Goal: Task Accomplishment & Management: Complete application form

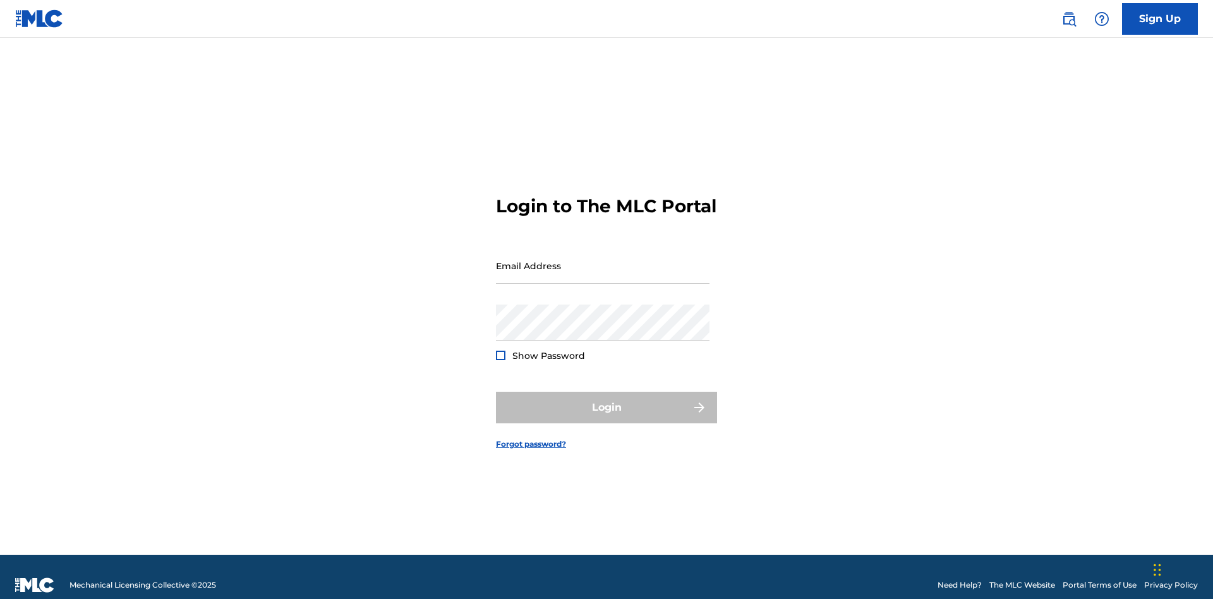
scroll to position [16, 0]
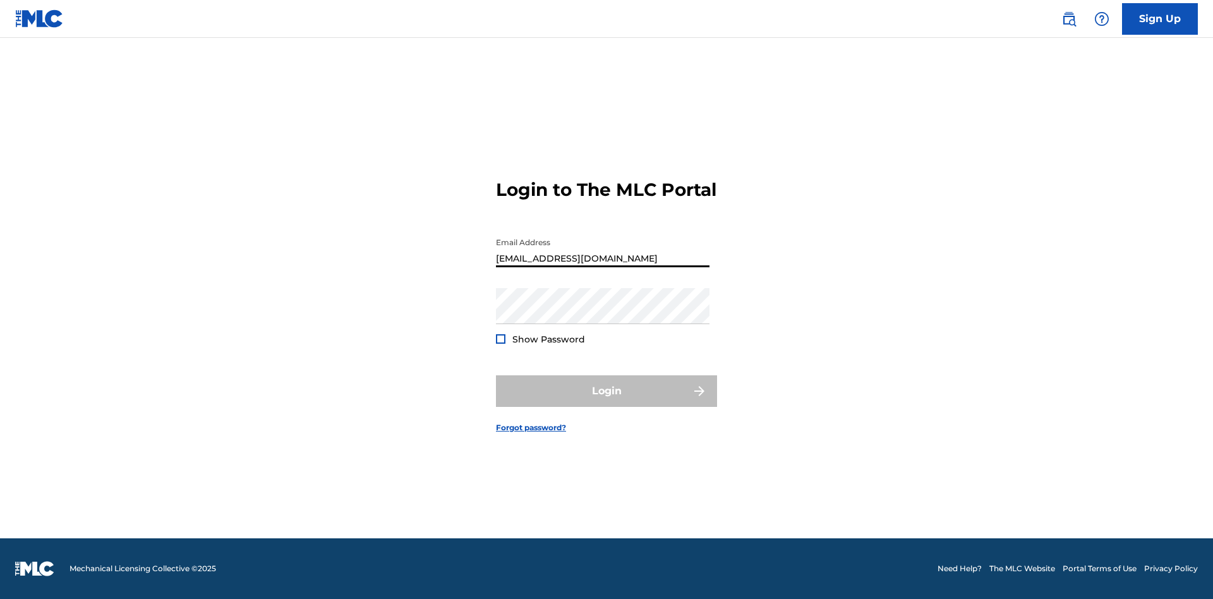
type input "Duke.McTesterson@gmail.com"
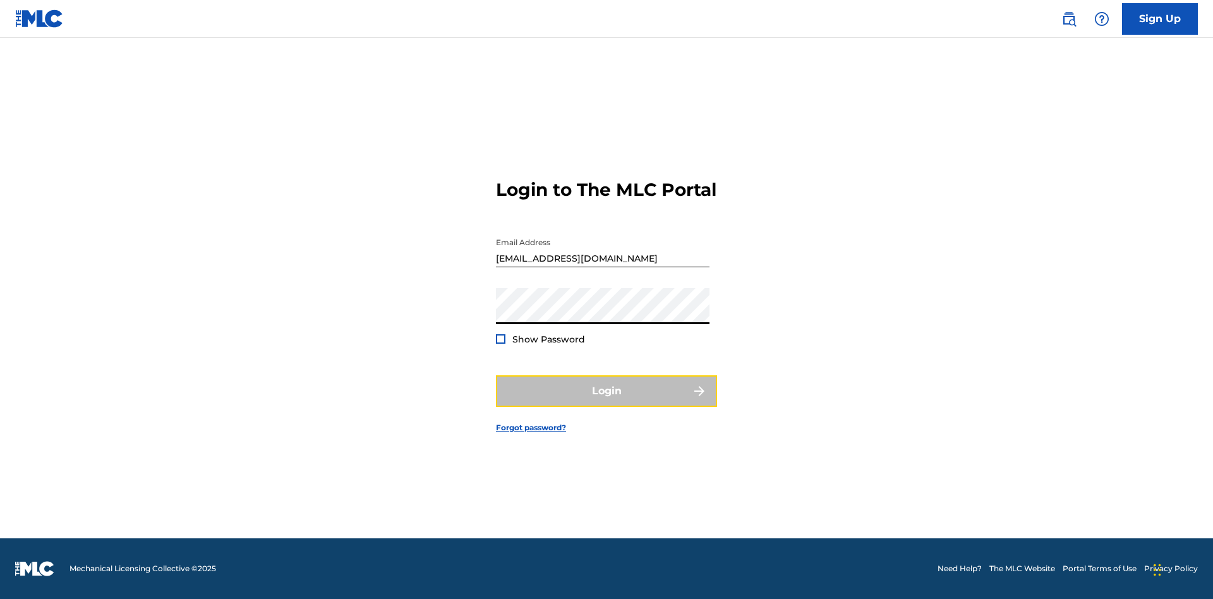
click at [607, 402] on button "Login" at bounding box center [606, 391] width 221 height 32
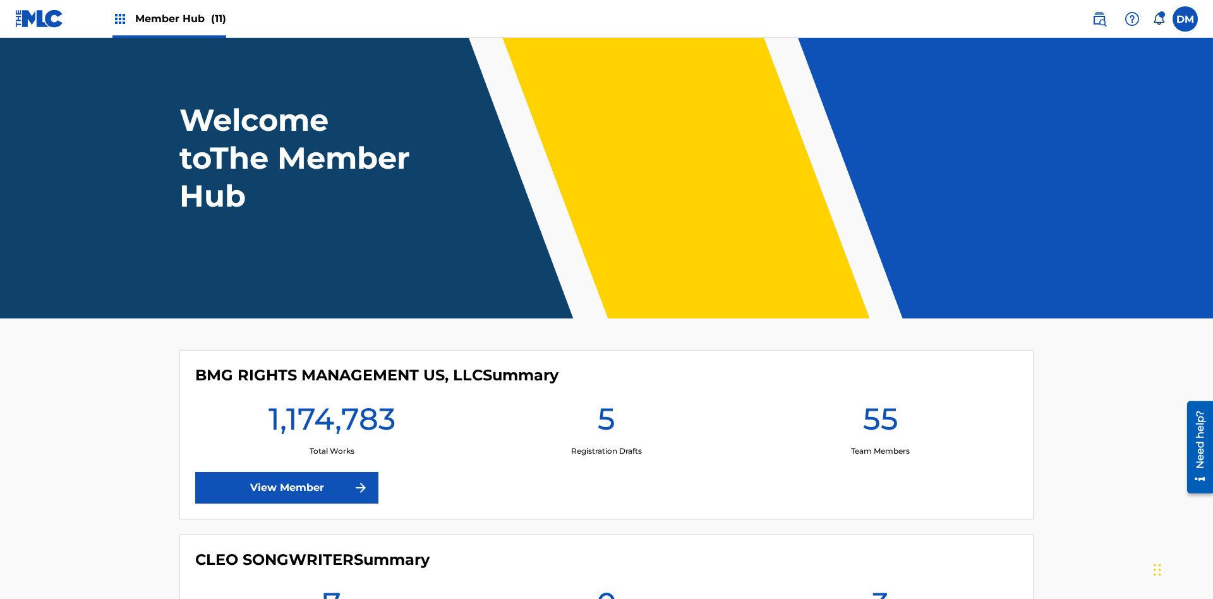
click at [180, 18] on span "Member Hub (11)" at bounding box center [180, 18] width 91 height 15
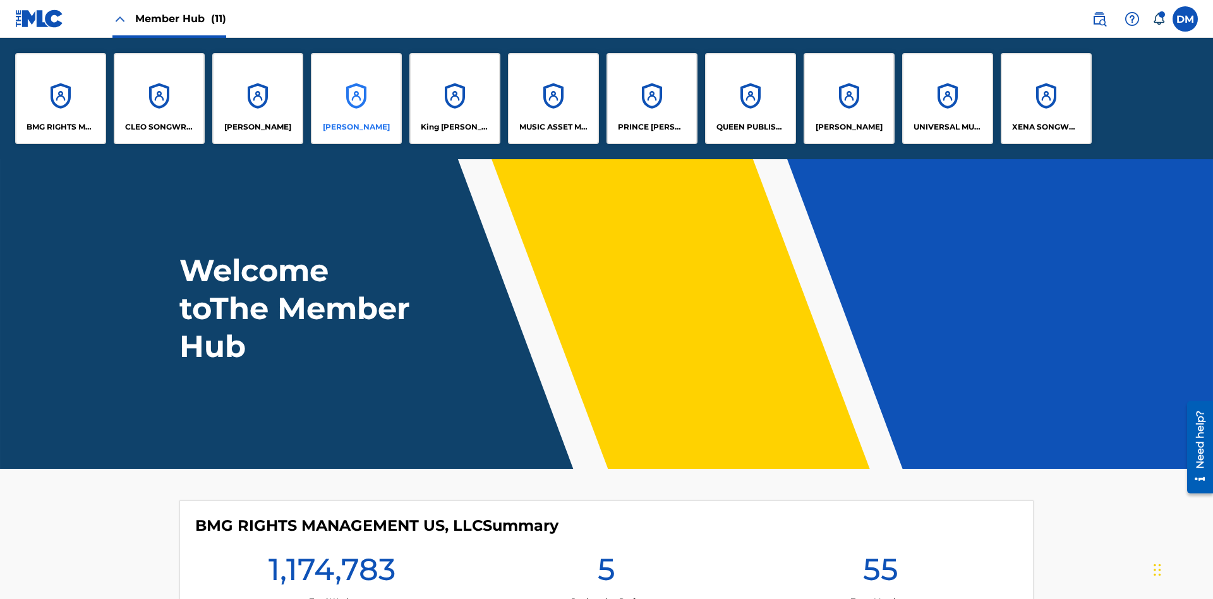
click at [356, 127] on p "EYAMA MCSINGER" at bounding box center [356, 126] width 67 height 11
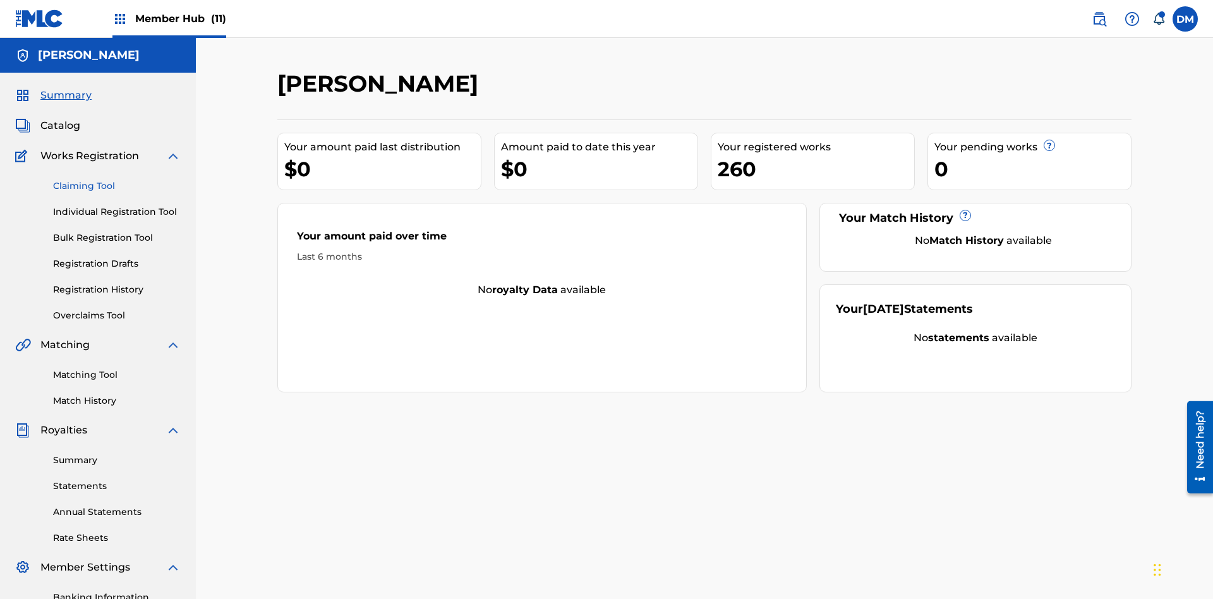
click at [117, 179] on link "Claiming Tool" at bounding box center [117, 185] width 128 height 13
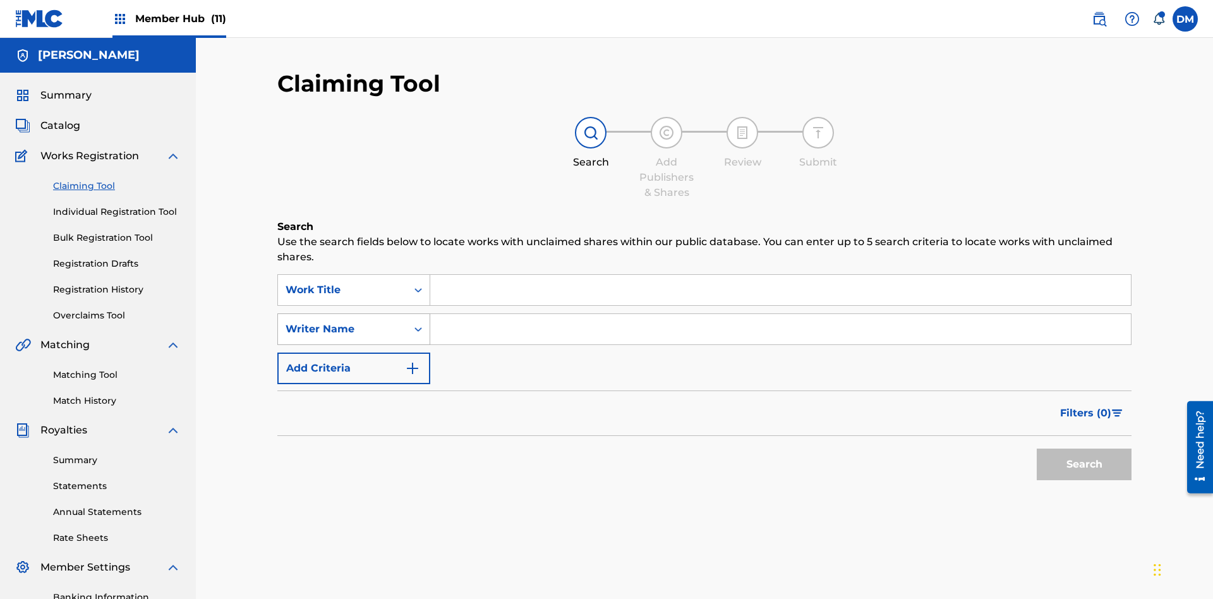
click at [342, 322] on div "Writer Name" at bounding box center [343, 329] width 114 height 15
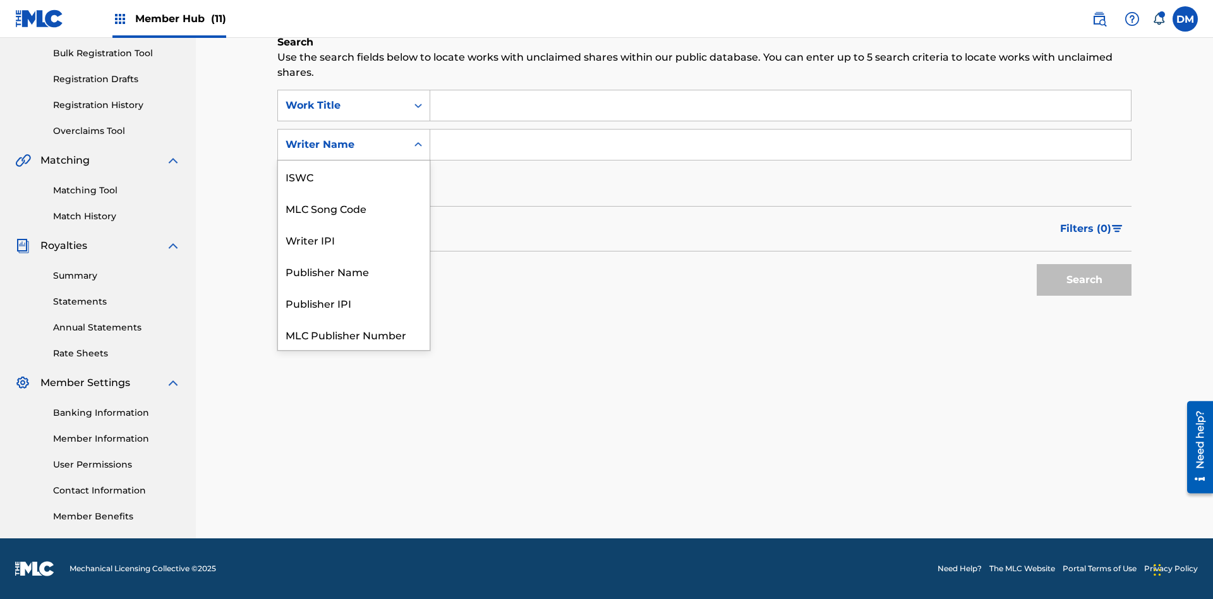
scroll to position [32, 0]
click at [354, 176] on div "MLC Song Code" at bounding box center [354, 177] width 152 height 32
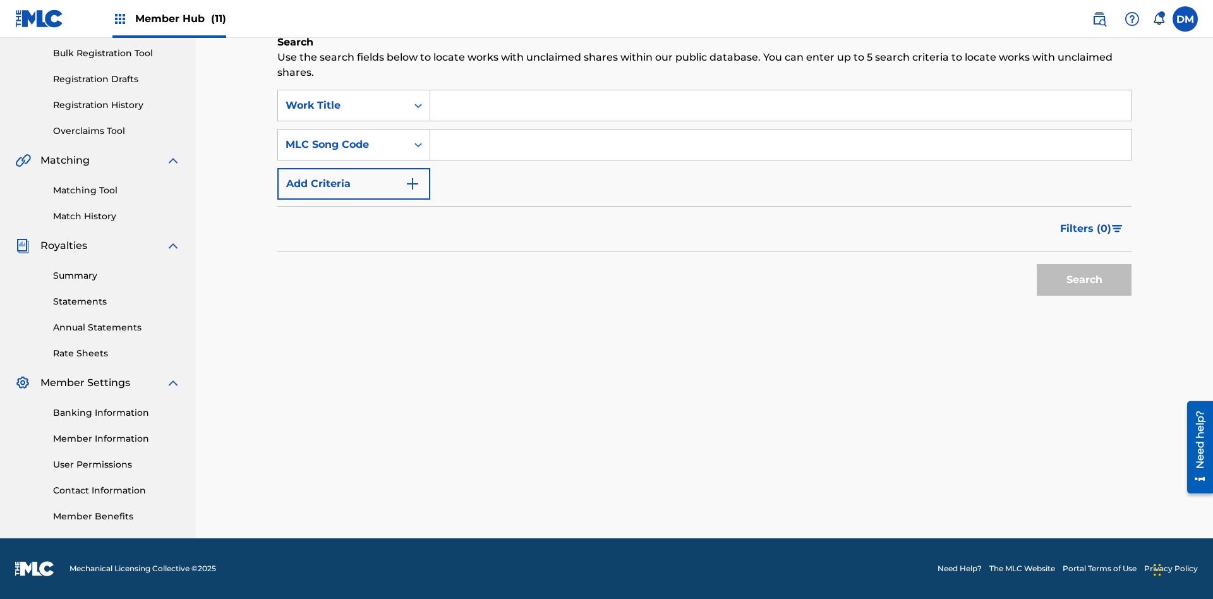
click at [780, 106] on input "Search Form" at bounding box center [780, 105] width 701 height 30
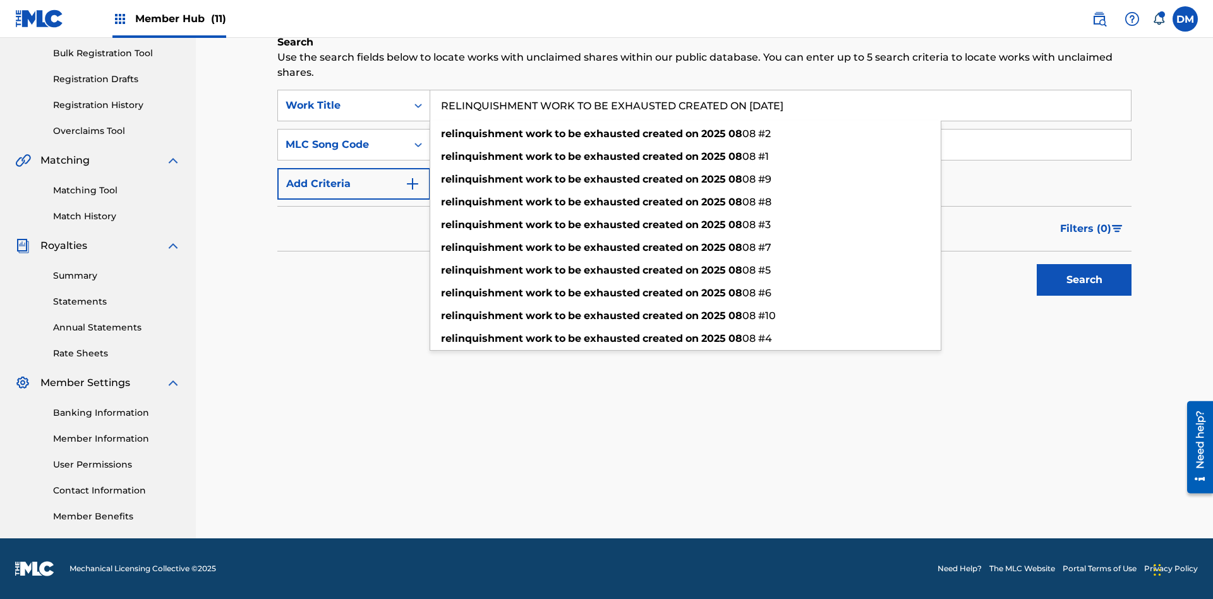
type input "RELINQUISHMENT WORK TO BE EXHAUSTED CREATED ON 2025 08 29"
click at [780, 145] on input "Search Form" at bounding box center [780, 145] width 701 height 30
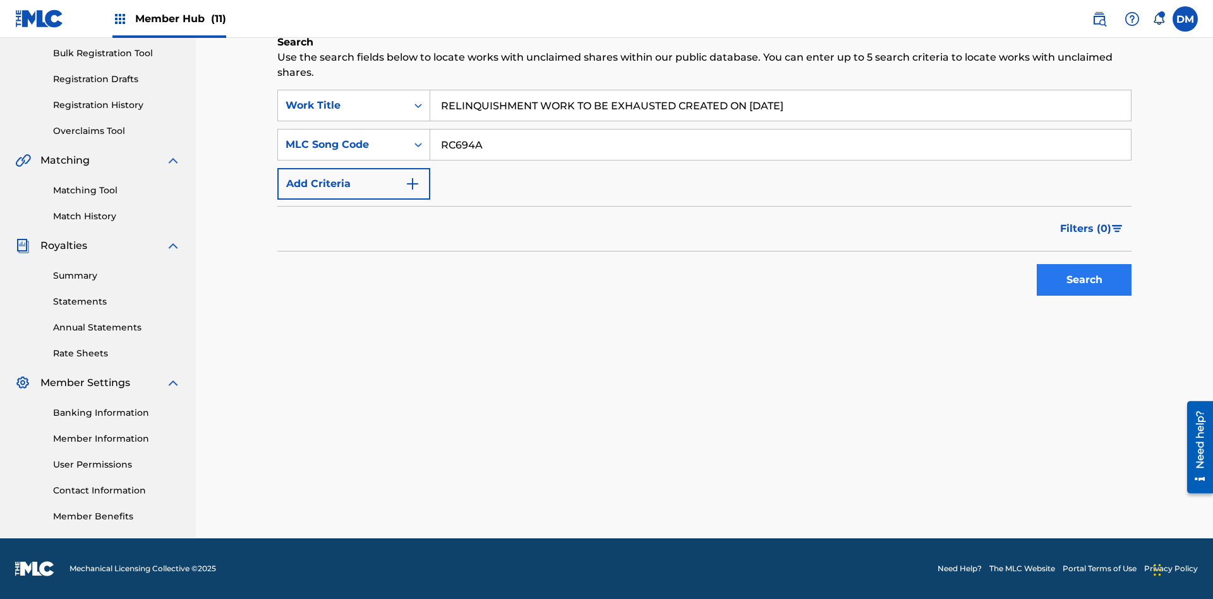
type input "RC694A"
click at [1084, 280] on button "Search" at bounding box center [1084, 280] width 95 height 32
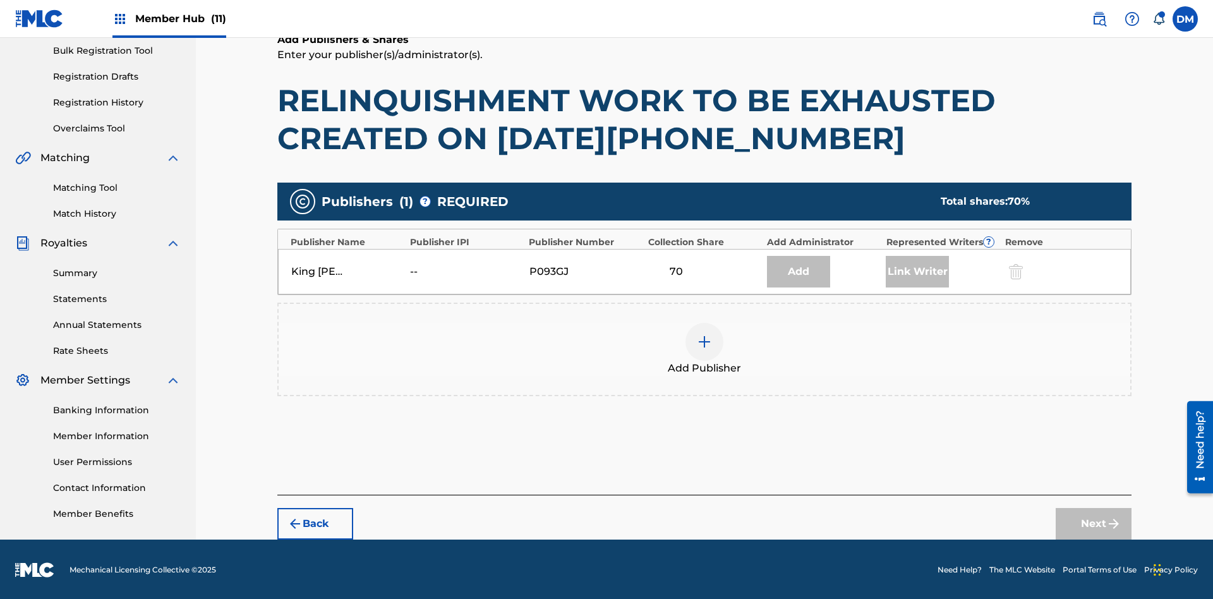
click at [705, 341] on img at bounding box center [704, 341] width 15 height 15
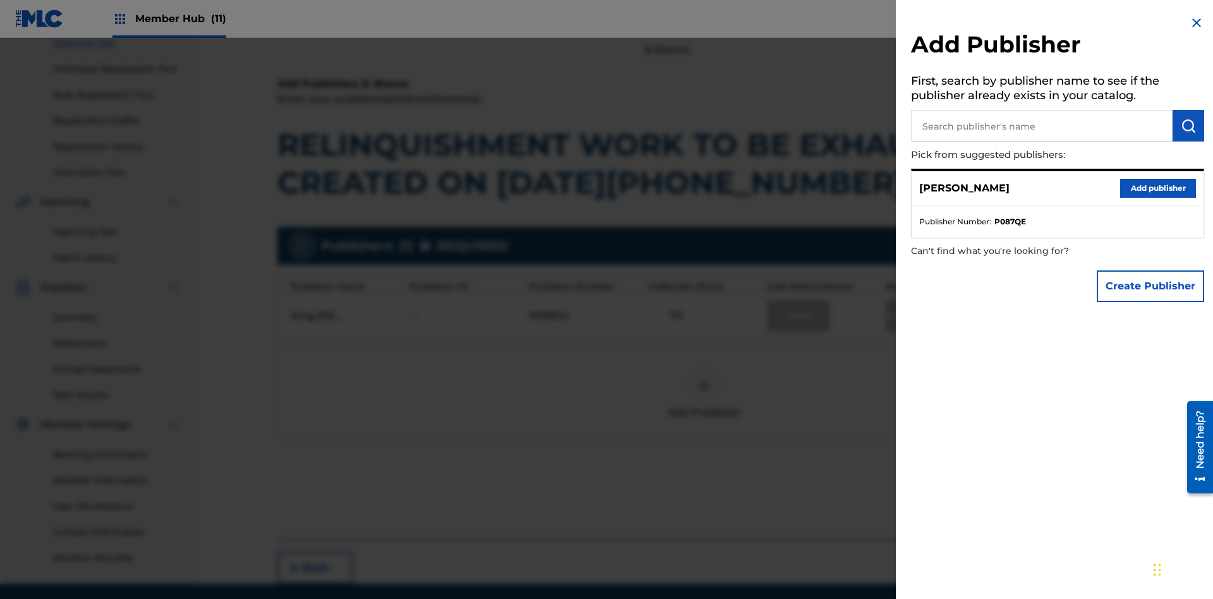
click at [1042, 126] on input "text" at bounding box center [1042, 126] width 262 height 32
type input "EYAMA MCSINGER"
click at [1189, 126] on img "submit" at bounding box center [1188, 125] width 15 height 15
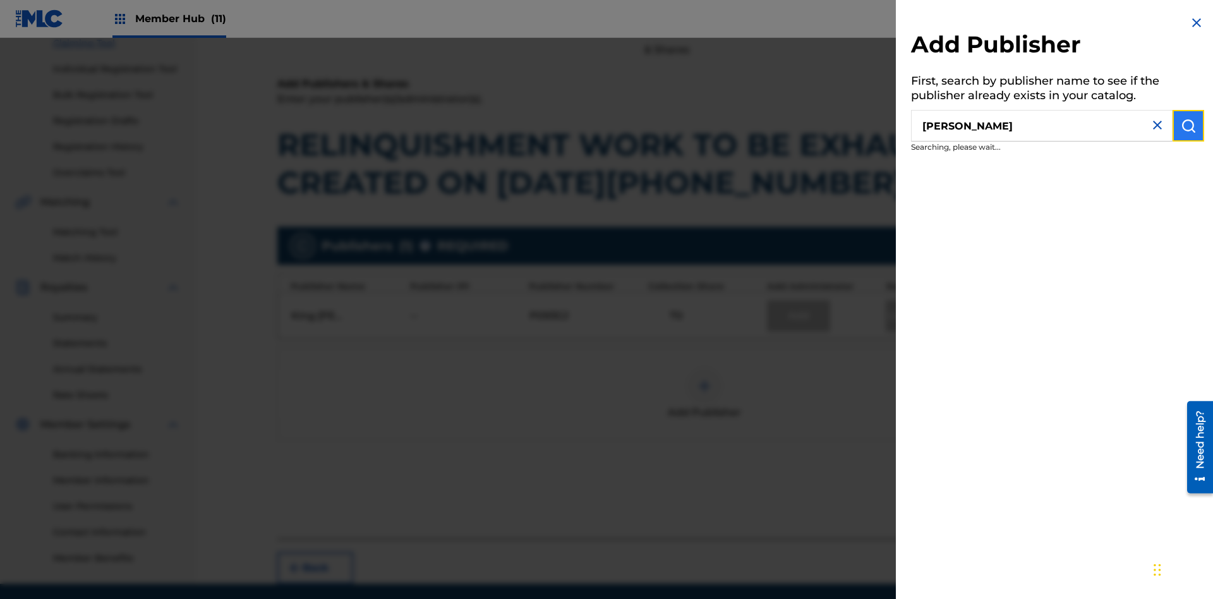
scroll to position [188, 0]
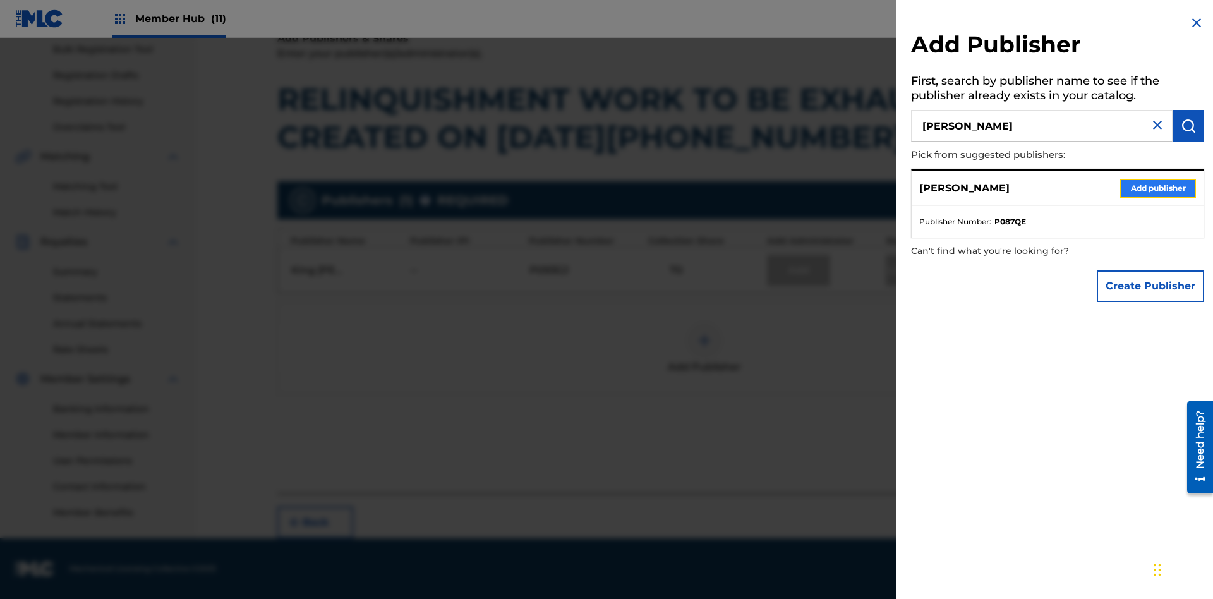
click at [1158, 188] on button "Add publisher" at bounding box center [1158, 188] width 76 height 19
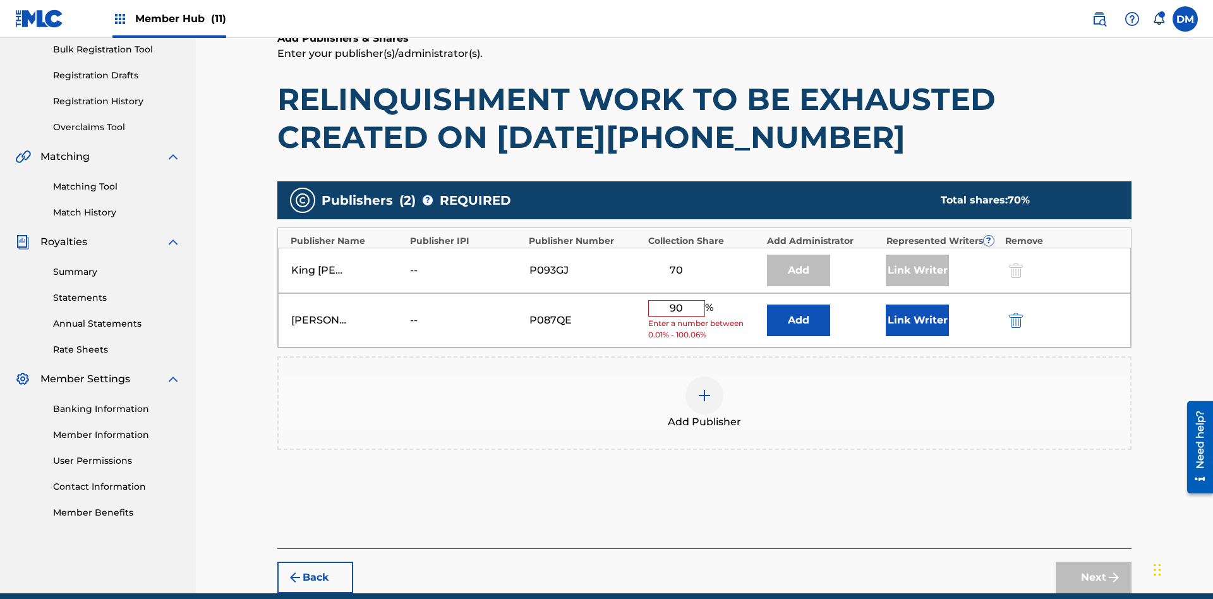
scroll to position [234, 0]
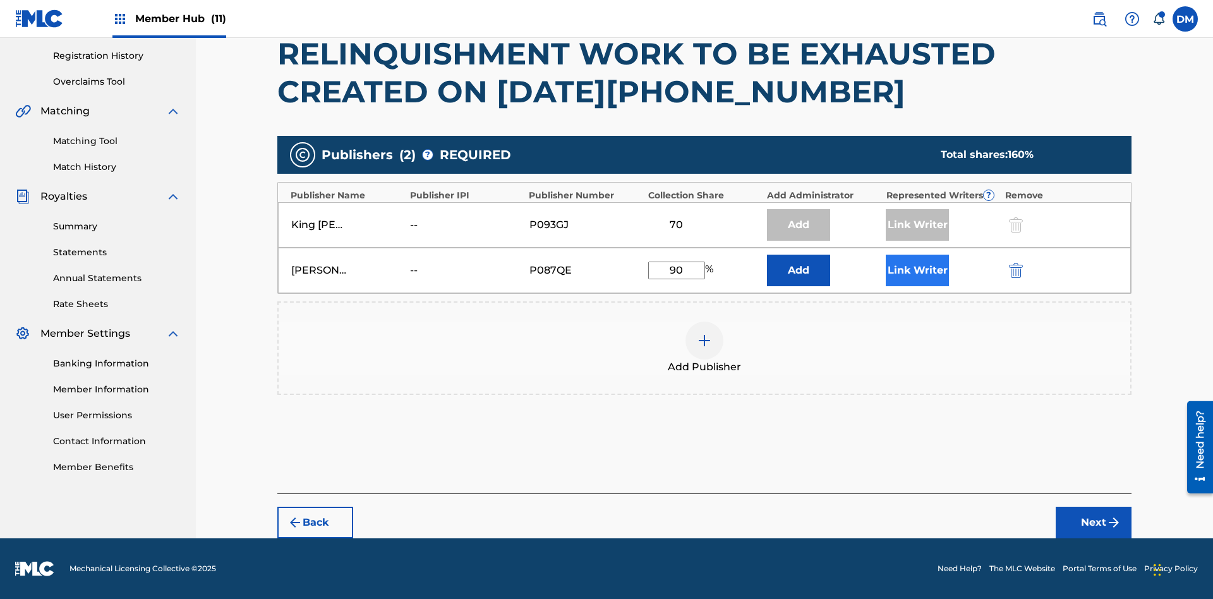
type input "90"
click at [918, 270] on button "Link Writer" at bounding box center [917, 271] width 63 height 32
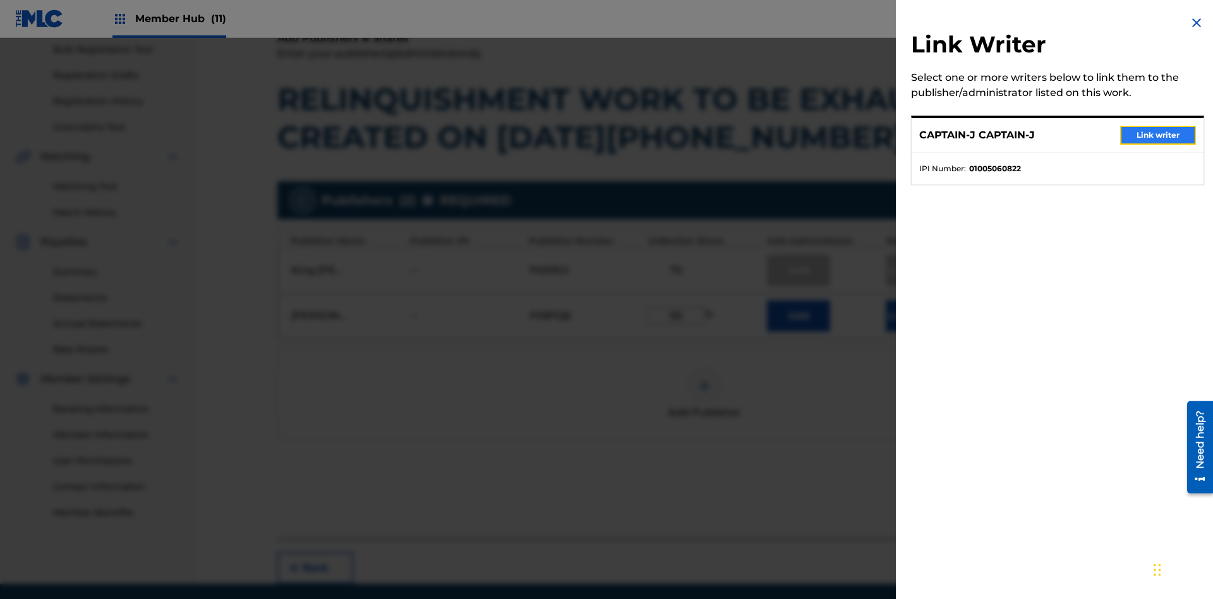
click at [1158, 135] on button "Link writer" at bounding box center [1158, 135] width 76 height 19
click at [918, 300] on button "Link Writer" at bounding box center [917, 316] width 63 height 32
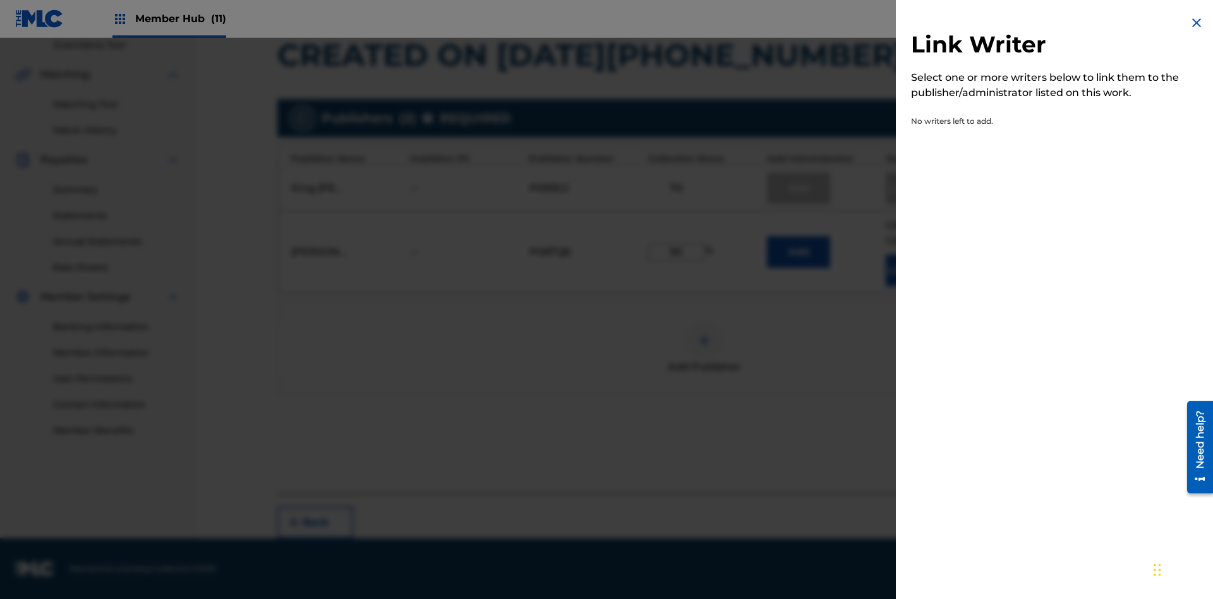
click at [1197, 23] on img at bounding box center [1196, 22] width 15 height 15
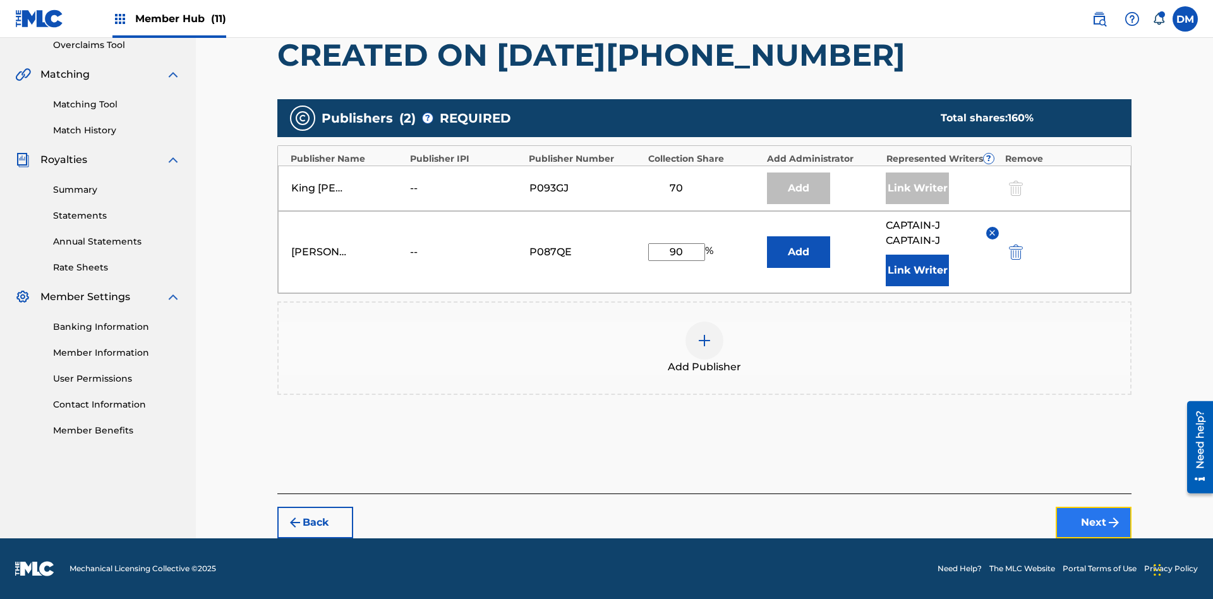
click at [1094, 523] on button "Next" at bounding box center [1094, 523] width 76 height 32
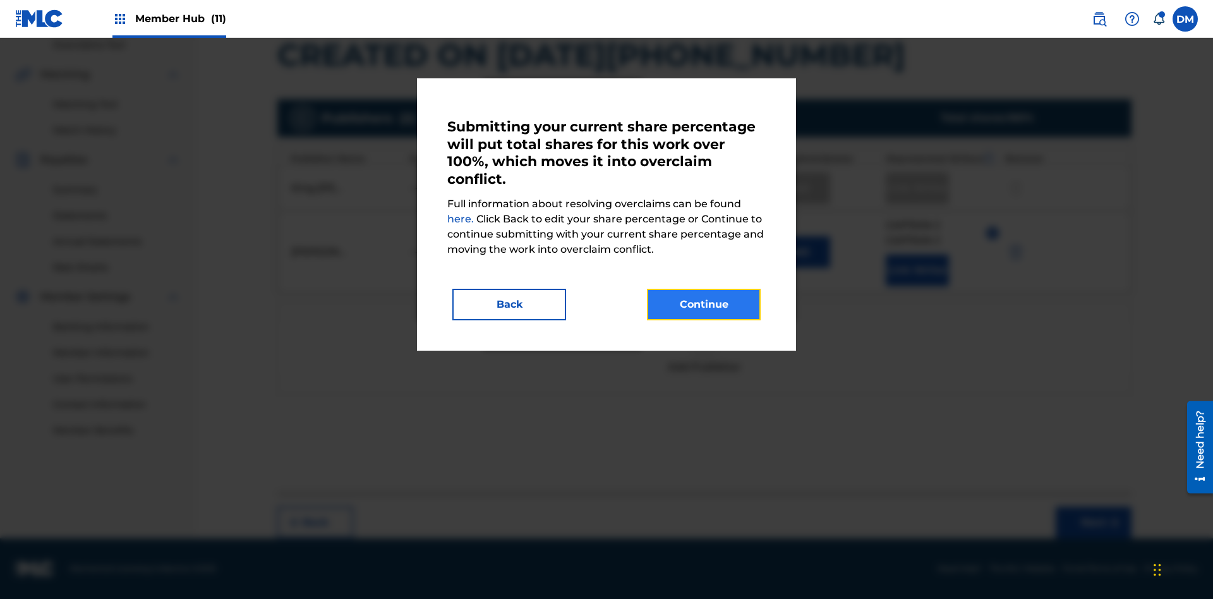
click at [704, 305] on button "Continue" at bounding box center [704, 305] width 114 height 32
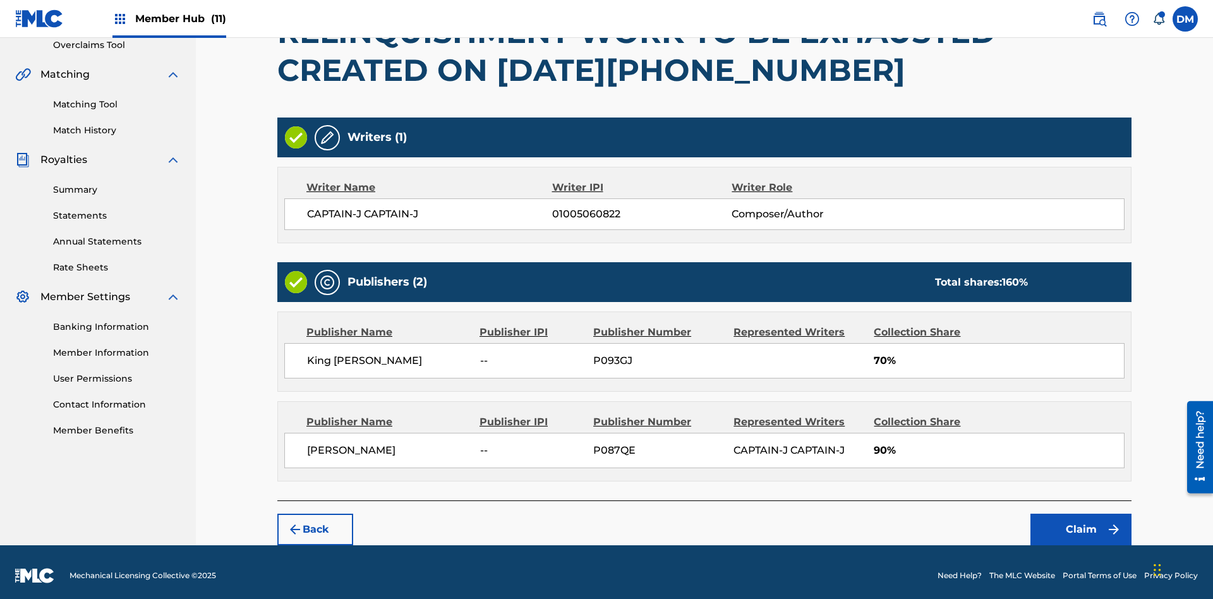
scroll to position [277, 0]
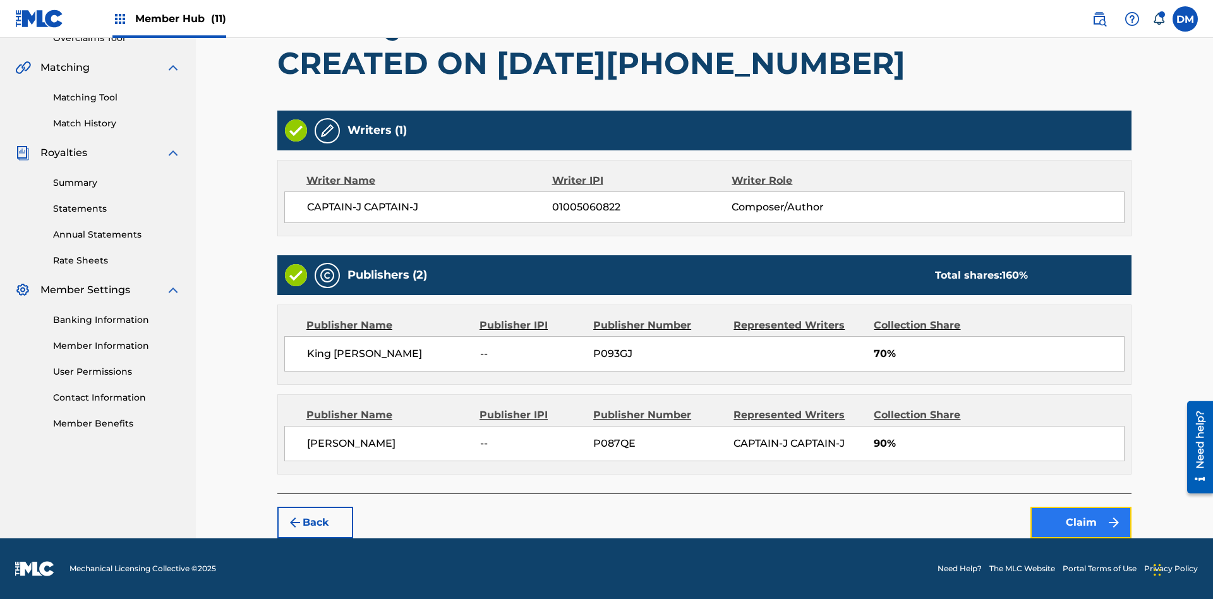
click at [1081, 523] on button "Claim" at bounding box center [1081, 523] width 101 height 32
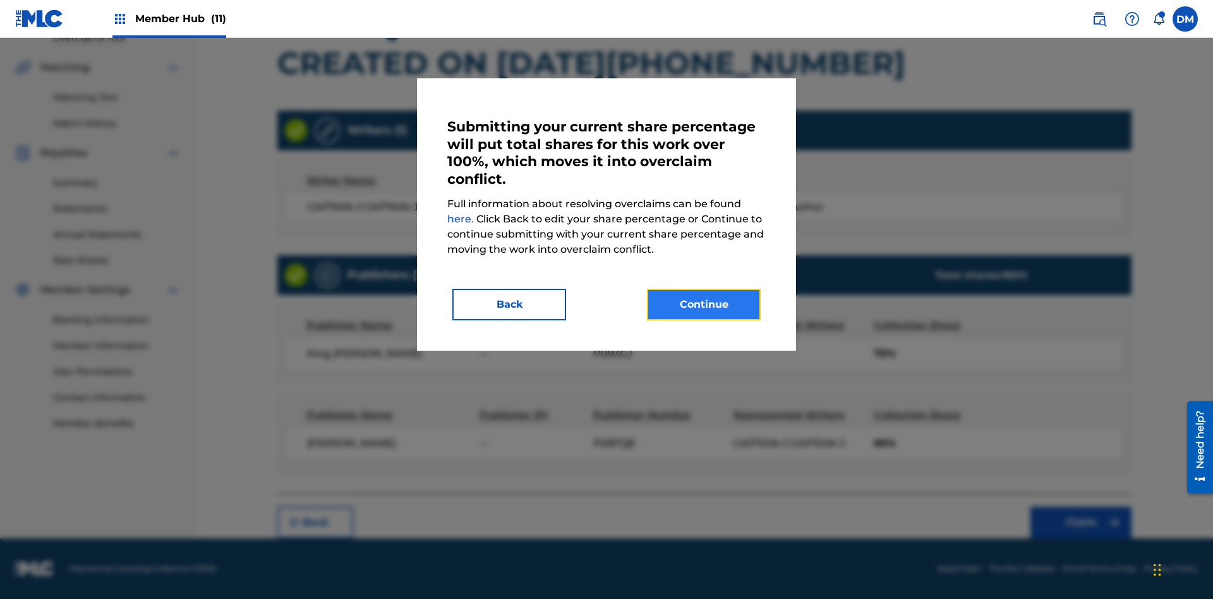
click at [704, 305] on button "Continue" at bounding box center [704, 305] width 114 height 32
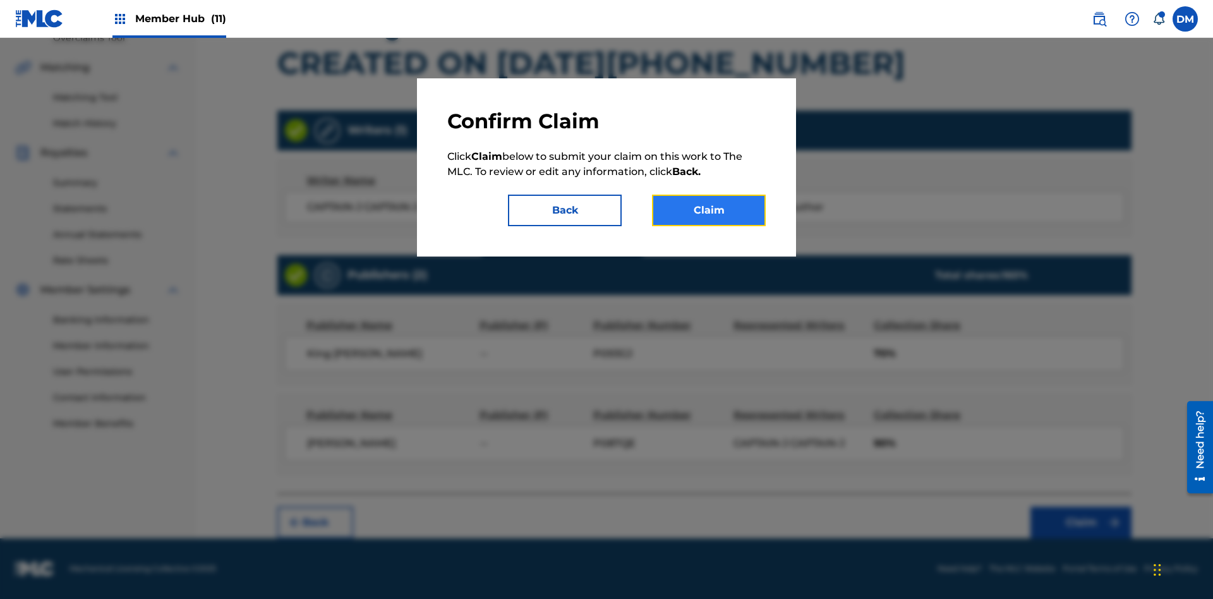
click at [709, 210] on button "Claim" at bounding box center [709, 211] width 114 height 32
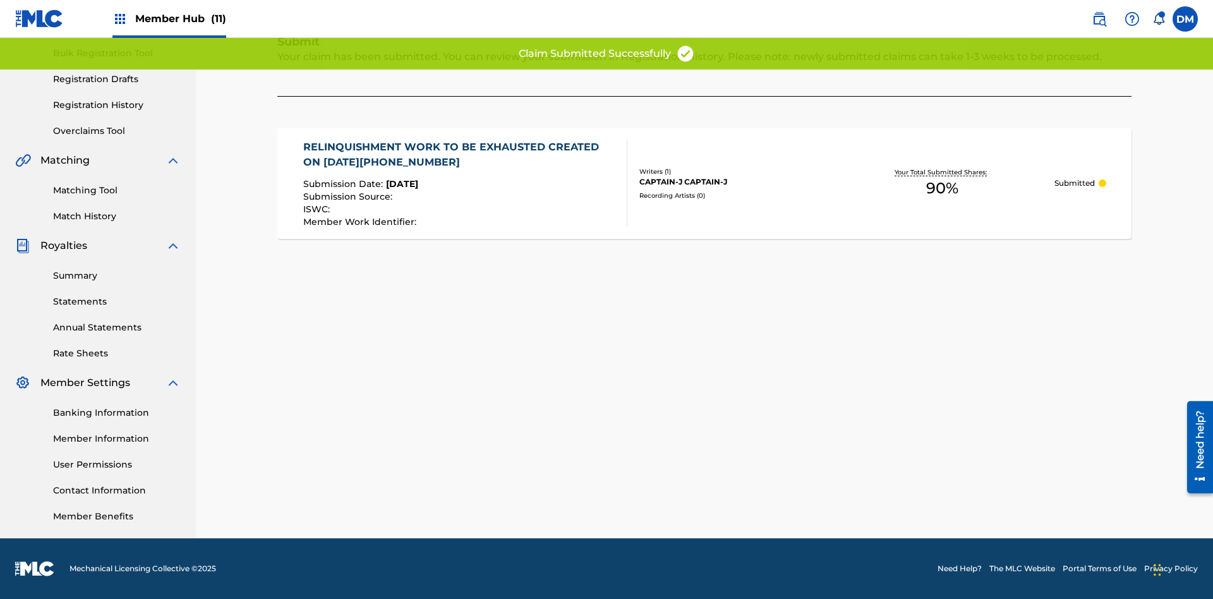
scroll to position [185, 0]
click at [117, 105] on link "Registration History" at bounding box center [117, 105] width 128 height 13
